Goal: Navigation & Orientation: Understand site structure

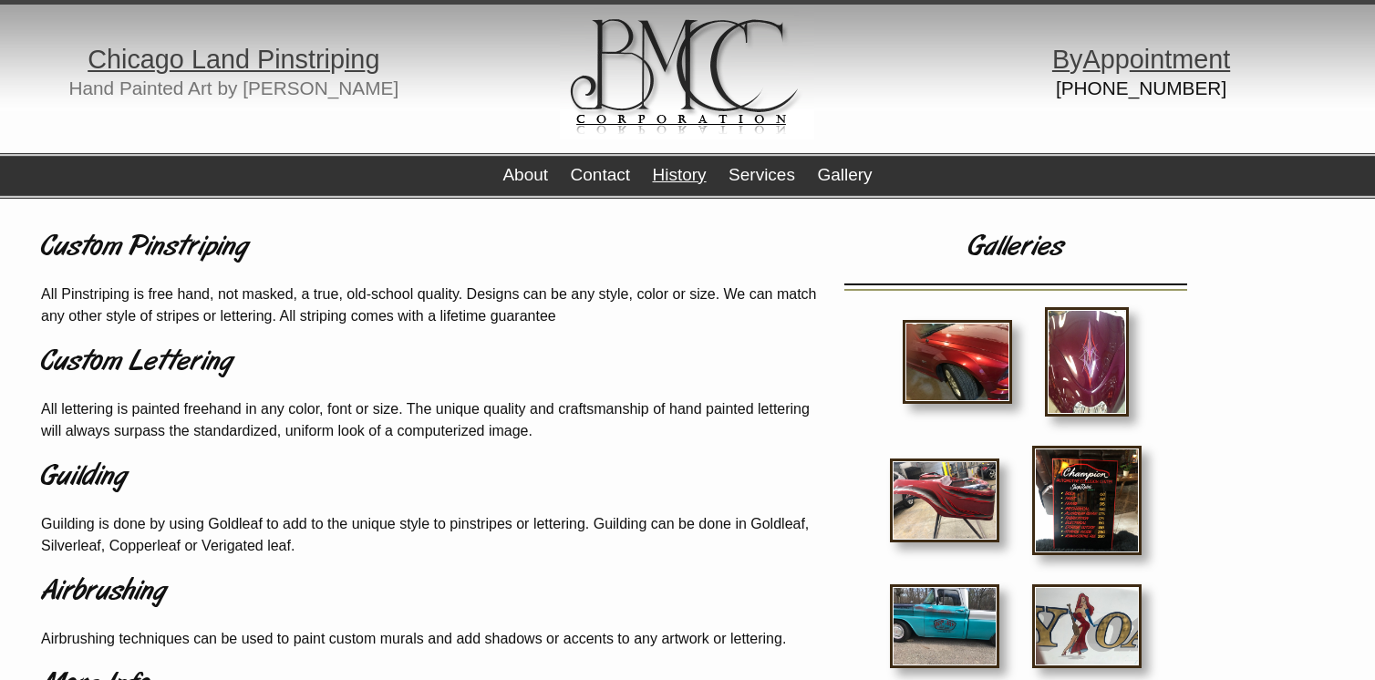
click at [669, 171] on link "History" at bounding box center [679, 174] width 54 height 19
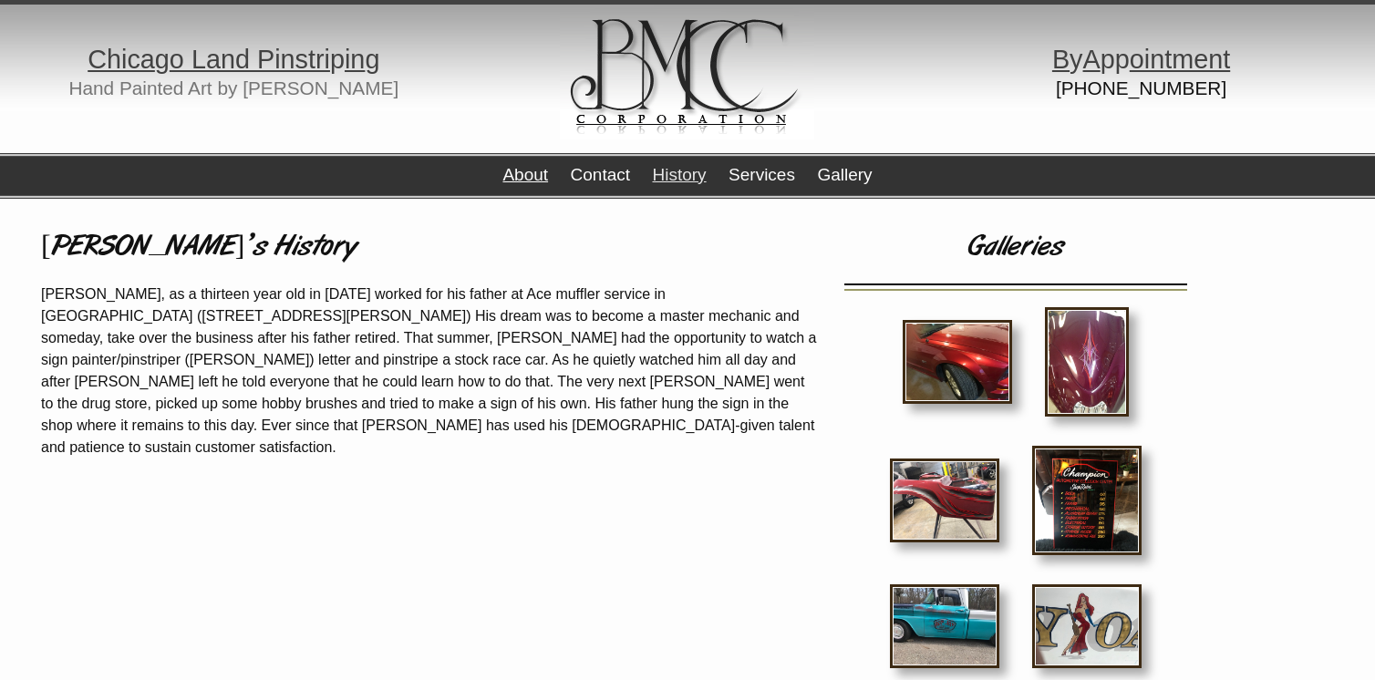
click at [509, 170] on link "About" at bounding box center [525, 174] width 46 height 19
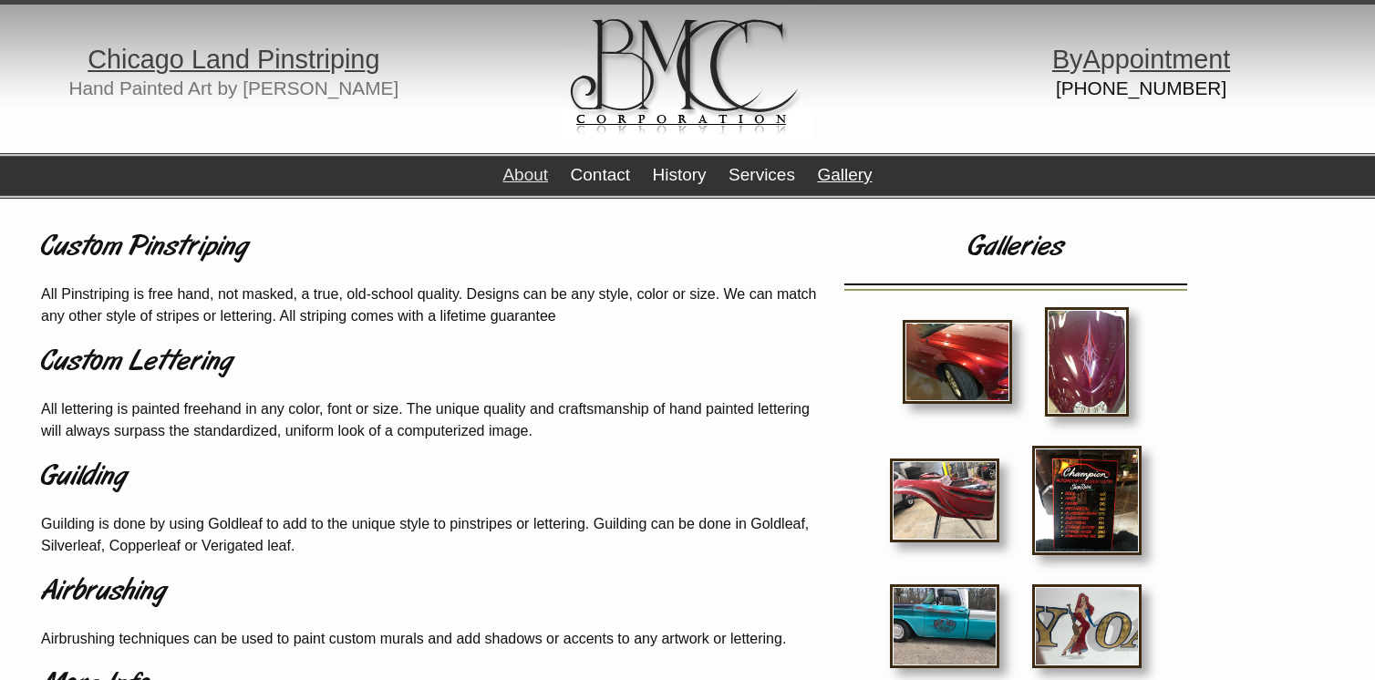
click at [850, 170] on link "Gallery" at bounding box center [844, 174] width 55 height 19
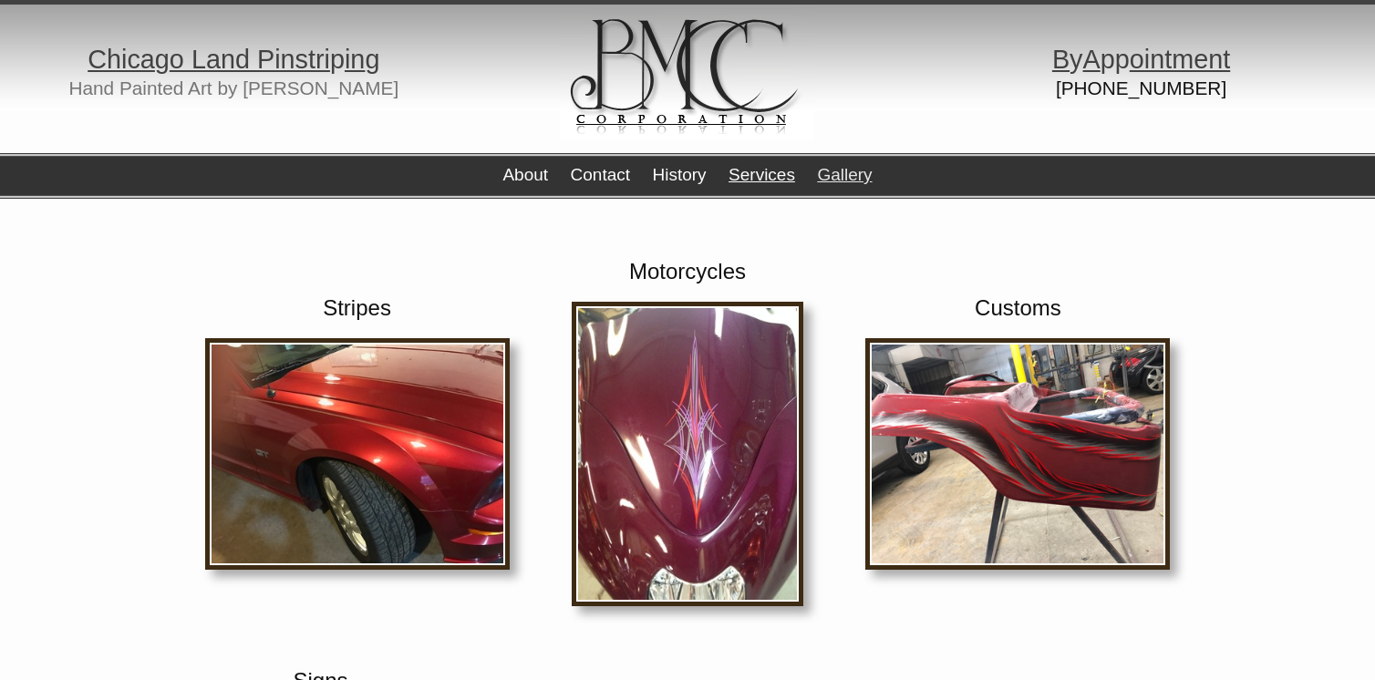
click at [757, 168] on link "Services" at bounding box center [761, 174] width 67 height 19
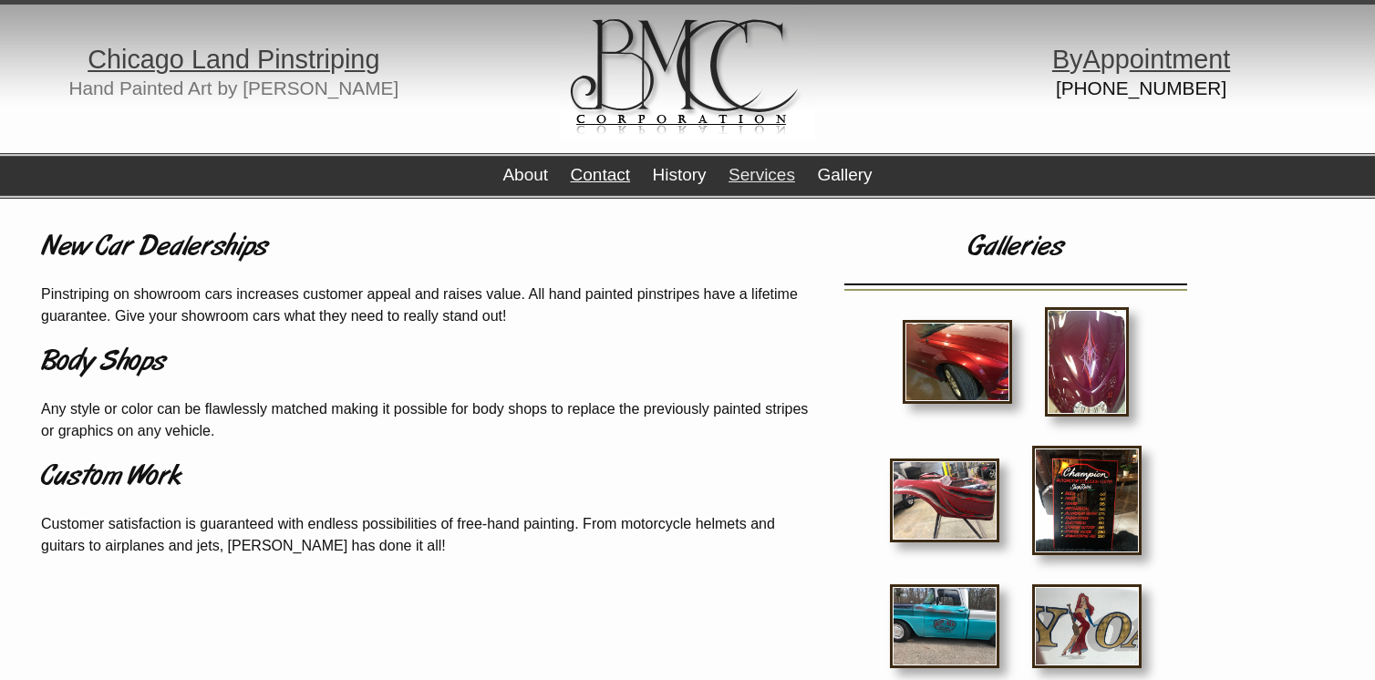
click at [589, 170] on link "Contact" at bounding box center [600, 174] width 59 height 19
